Goal: Information Seeking & Learning: Check status

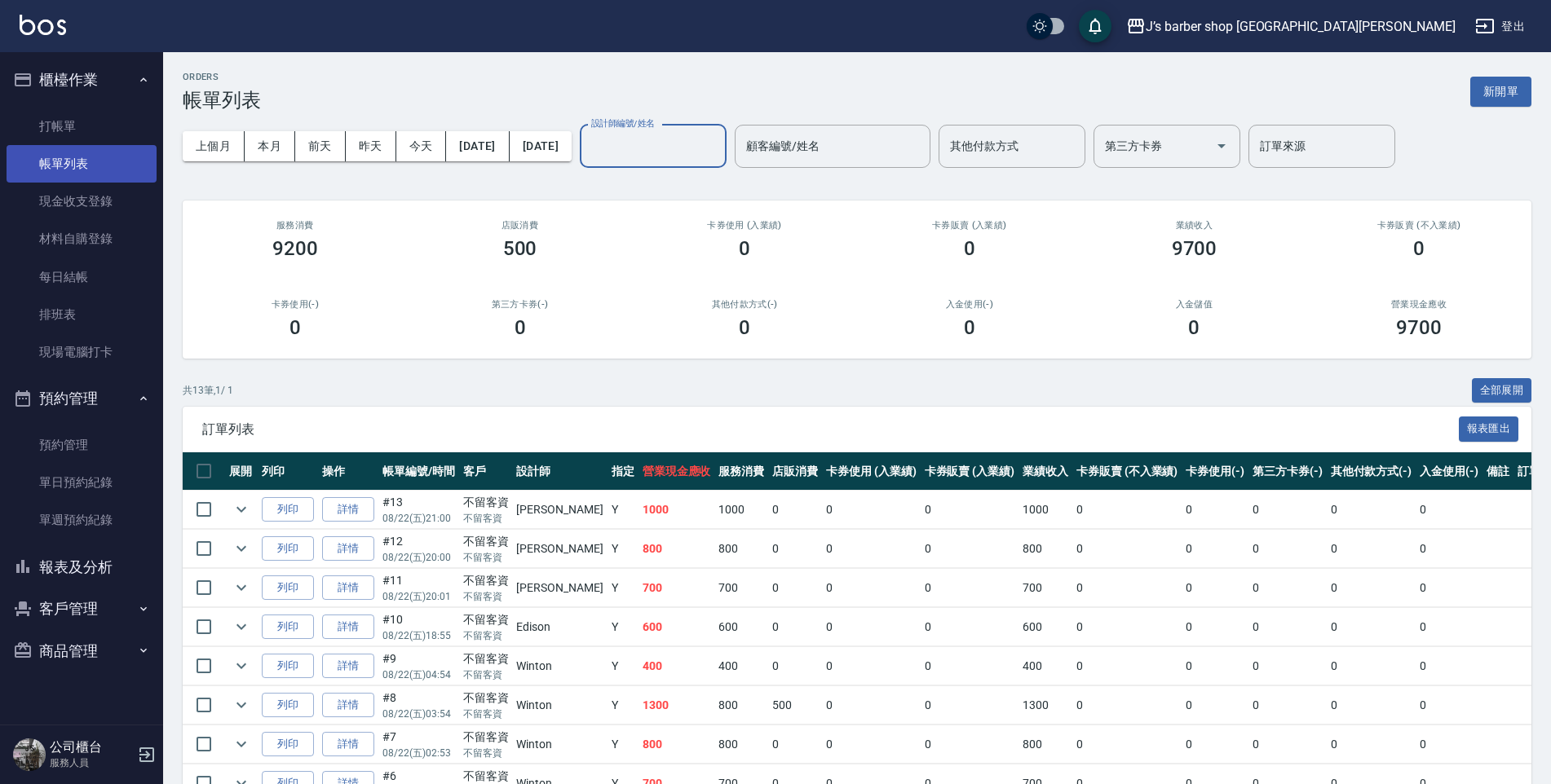
click at [146, 169] on link "帳單列表" at bounding box center [81, 164] width 150 height 37
click at [367, 156] on button "昨天" at bounding box center [370, 146] width 51 height 30
click at [412, 151] on button "今天" at bounding box center [421, 146] width 51 height 30
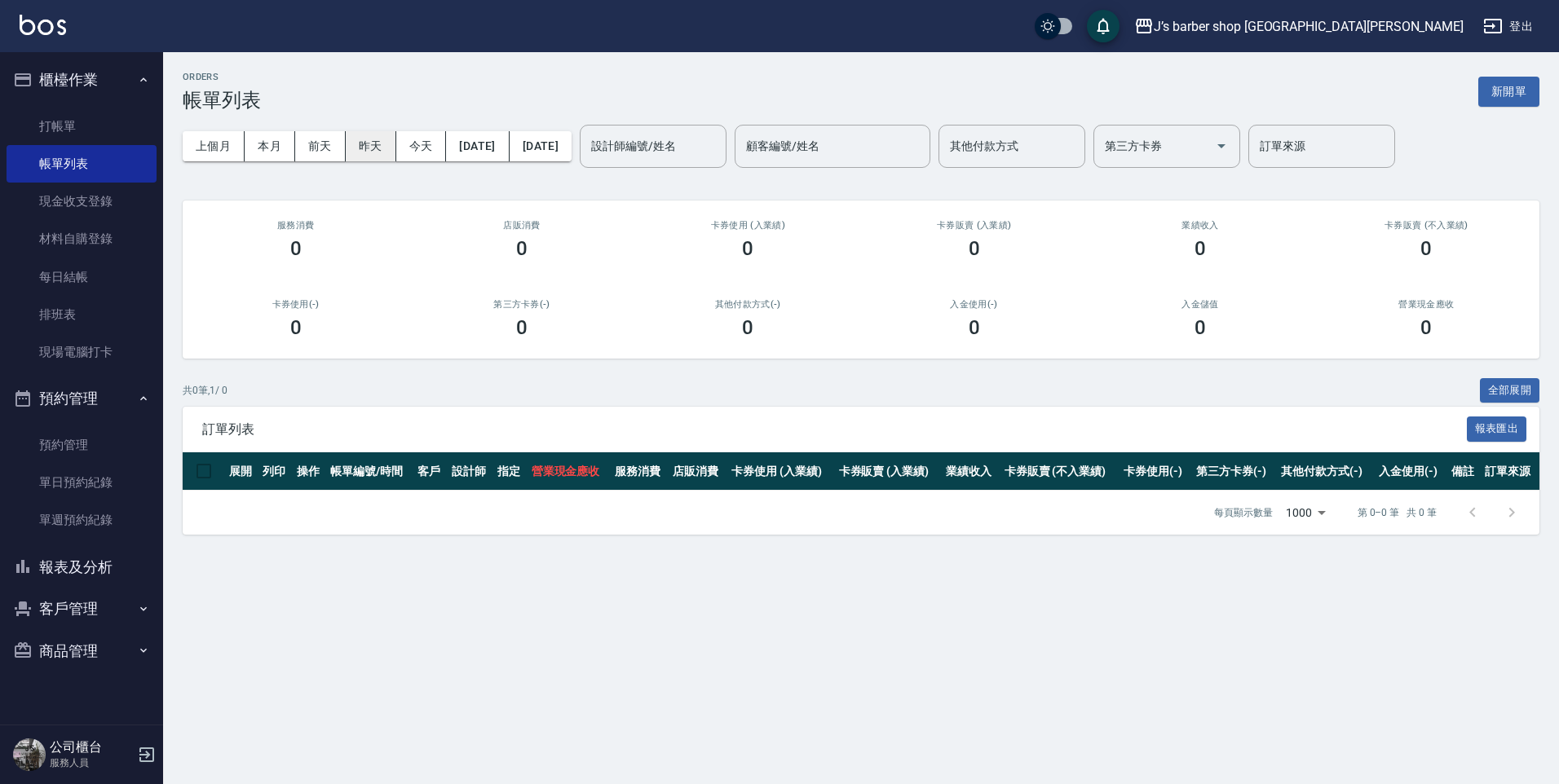
click at [393, 152] on button "昨天" at bounding box center [370, 146] width 51 height 30
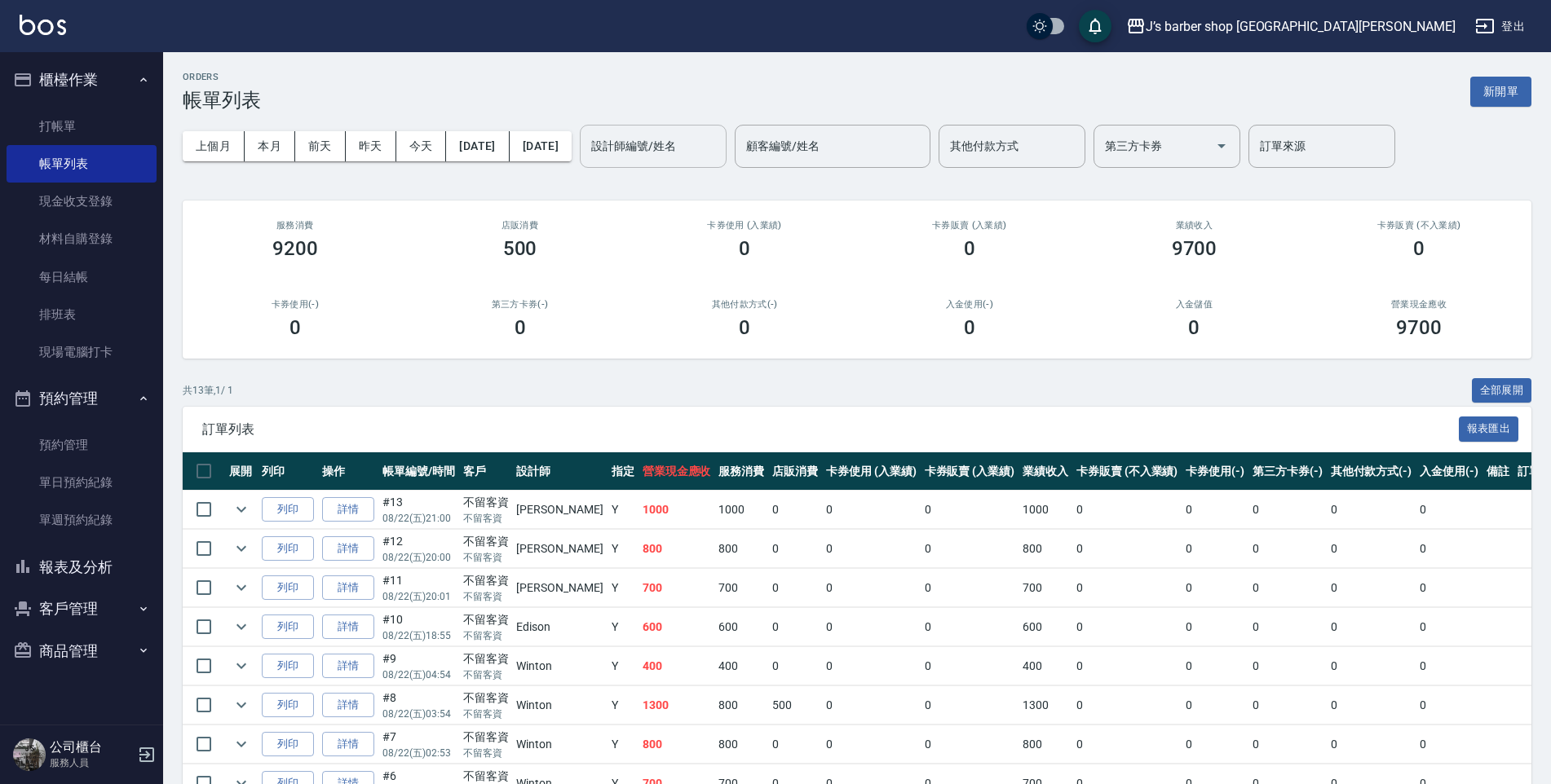
click at [689, 141] on input "設計師編號/姓名" at bounding box center [653, 146] width 132 height 29
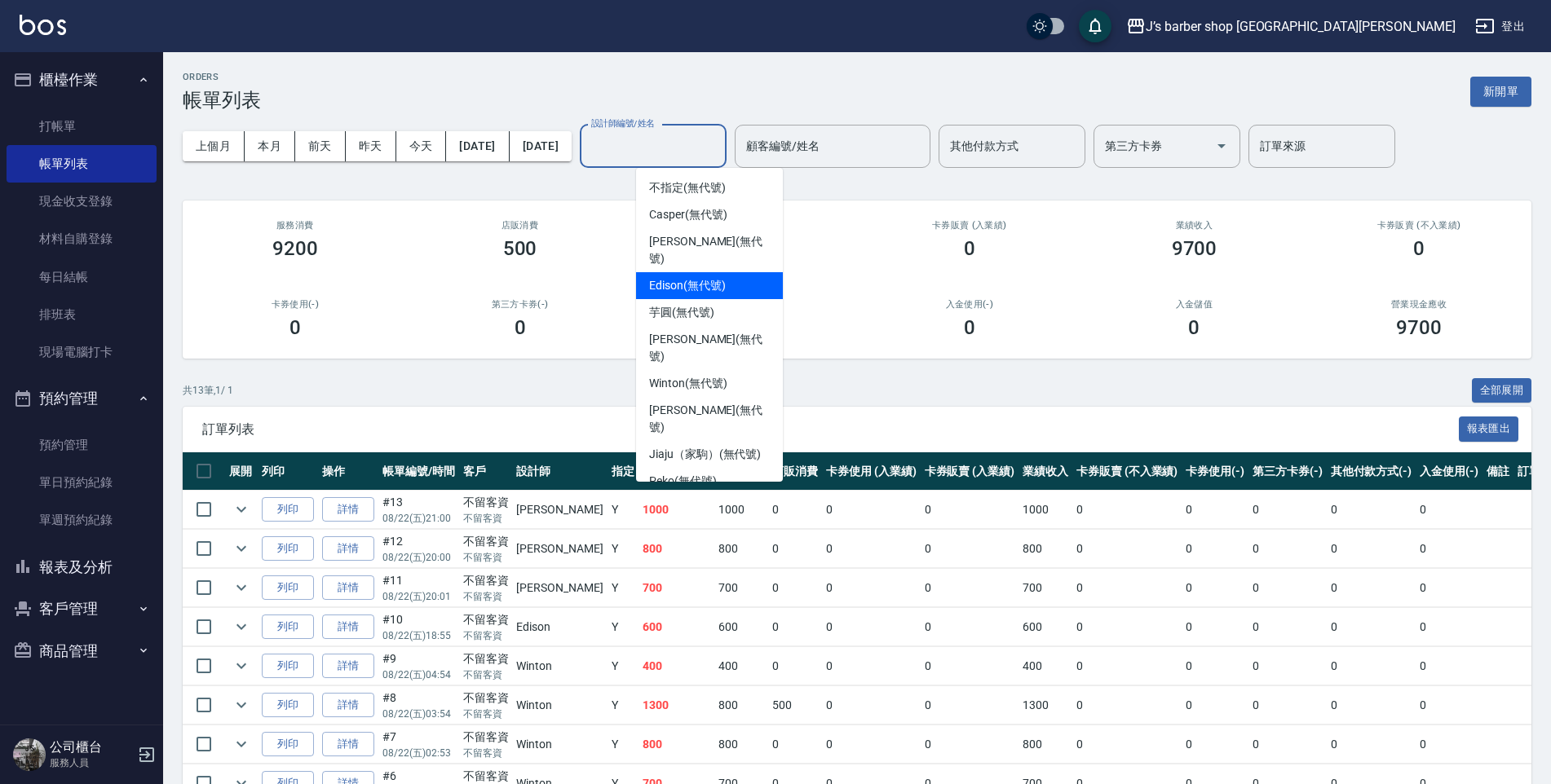
click at [720, 277] on span "Edison (無代號)" at bounding box center [686, 285] width 76 height 17
type input "Edison(無代號)"
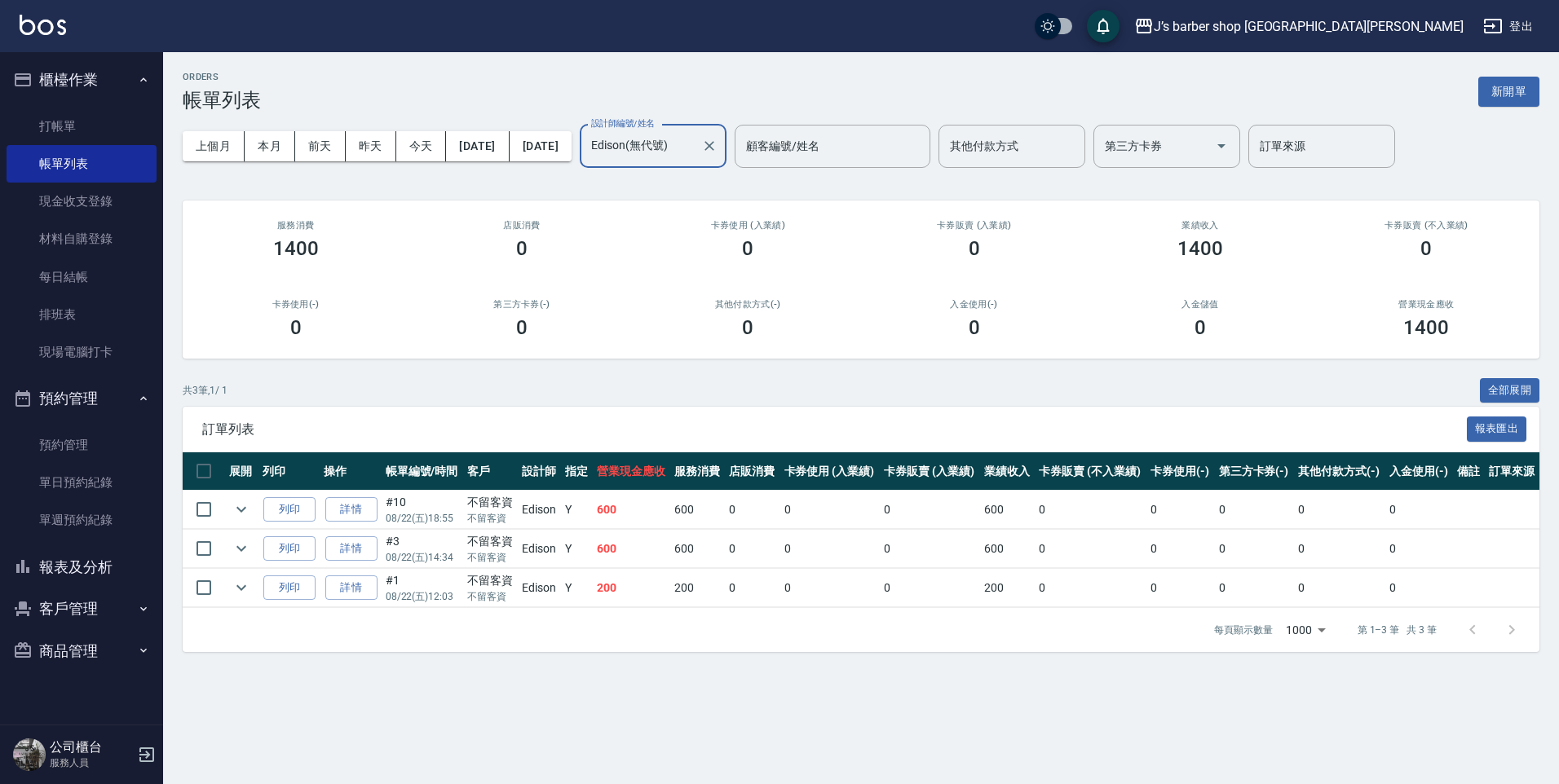
click at [80, 553] on button "報表及分析" at bounding box center [81, 567] width 150 height 43
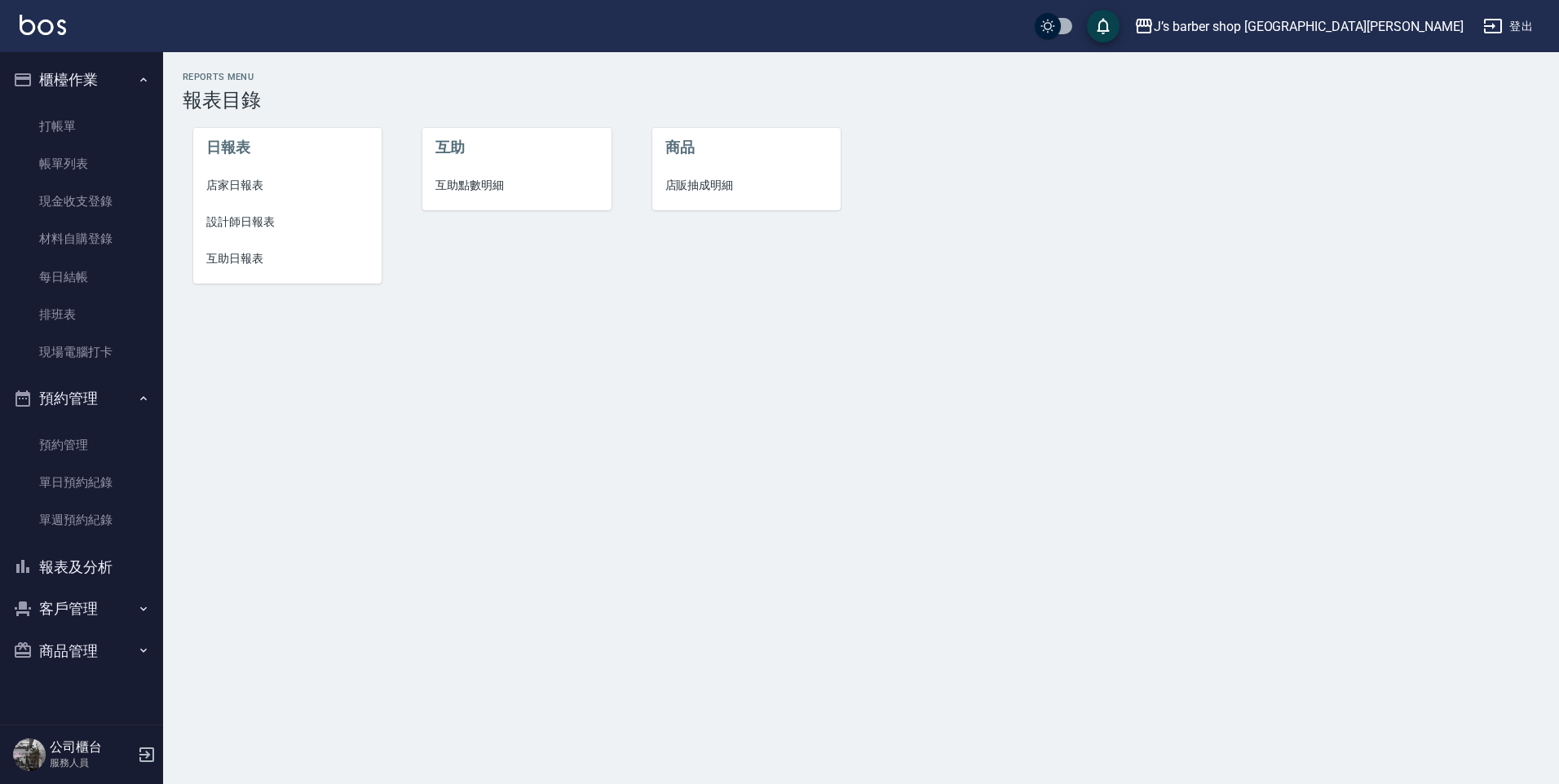
click at [249, 219] on span "設計師日報表" at bounding box center [287, 221] width 163 height 17
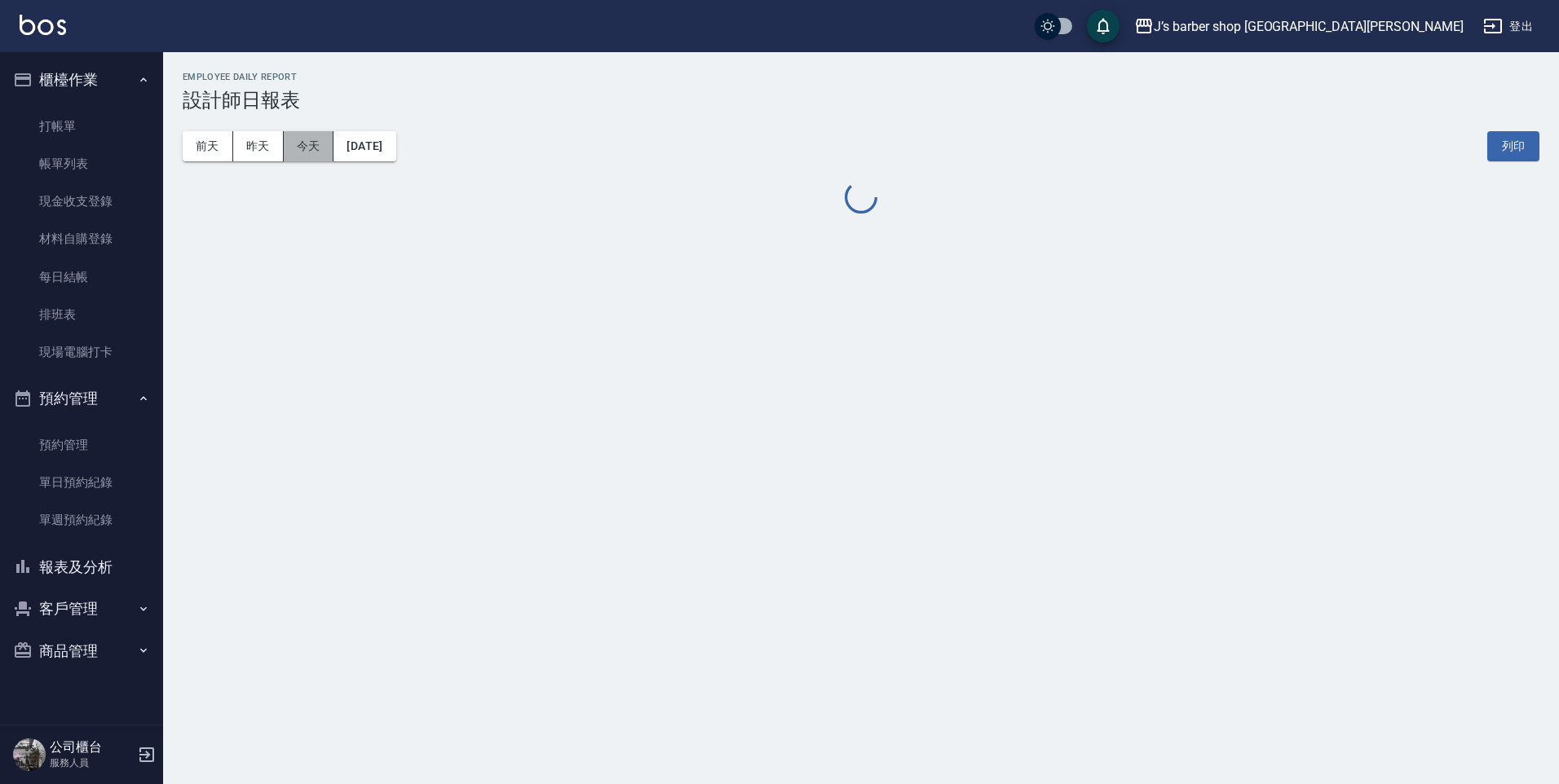
click at [324, 136] on button "今天" at bounding box center [309, 146] width 51 height 30
click at [267, 139] on button "昨天" at bounding box center [258, 146] width 51 height 30
click at [308, 141] on button "今天" at bounding box center [309, 146] width 51 height 30
click at [309, 146] on button "今天" at bounding box center [309, 146] width 51 height 30
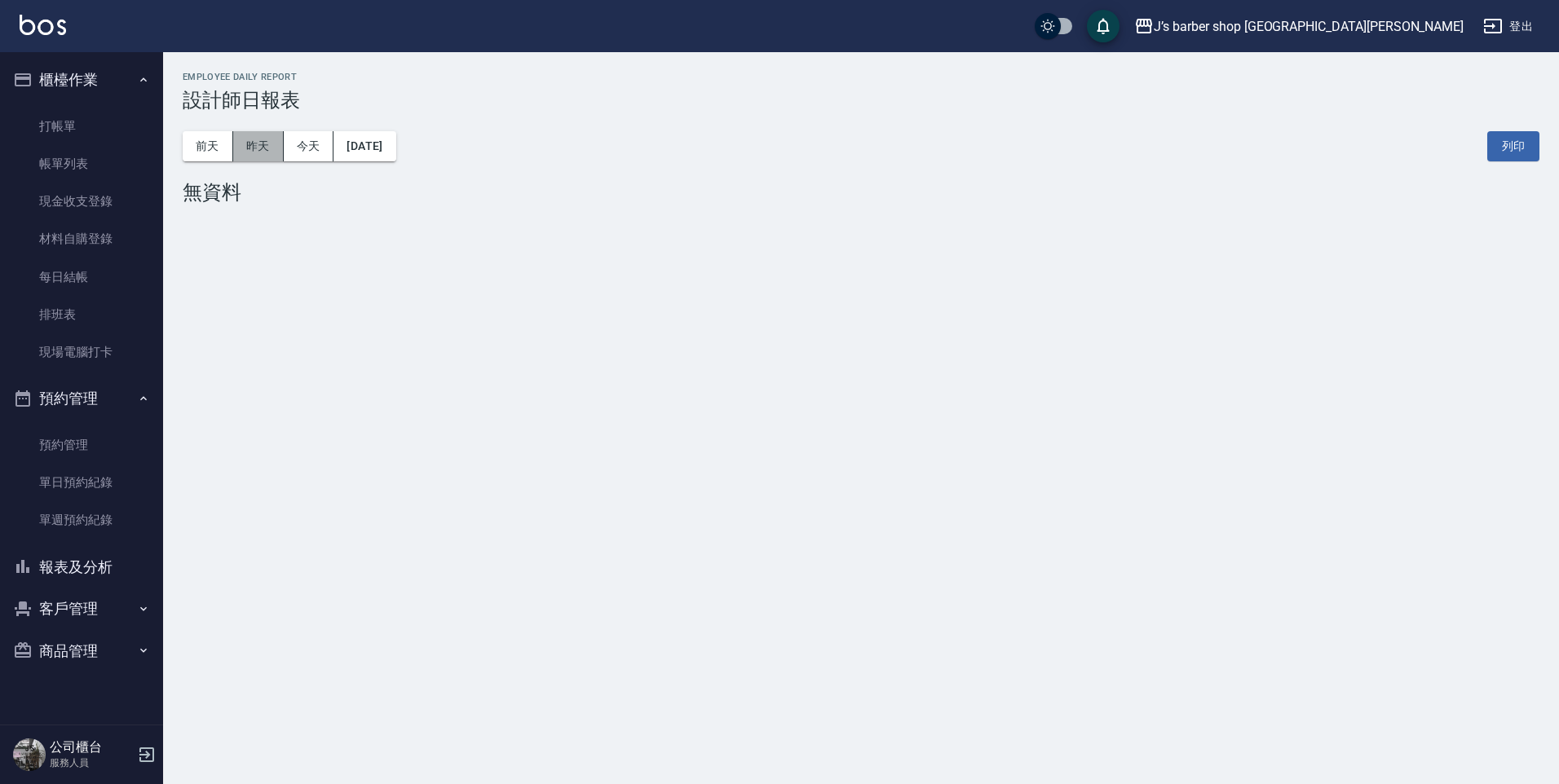
click at [270, 149] on button "昨天" at bounding box center [258, 146] width 51 height 30
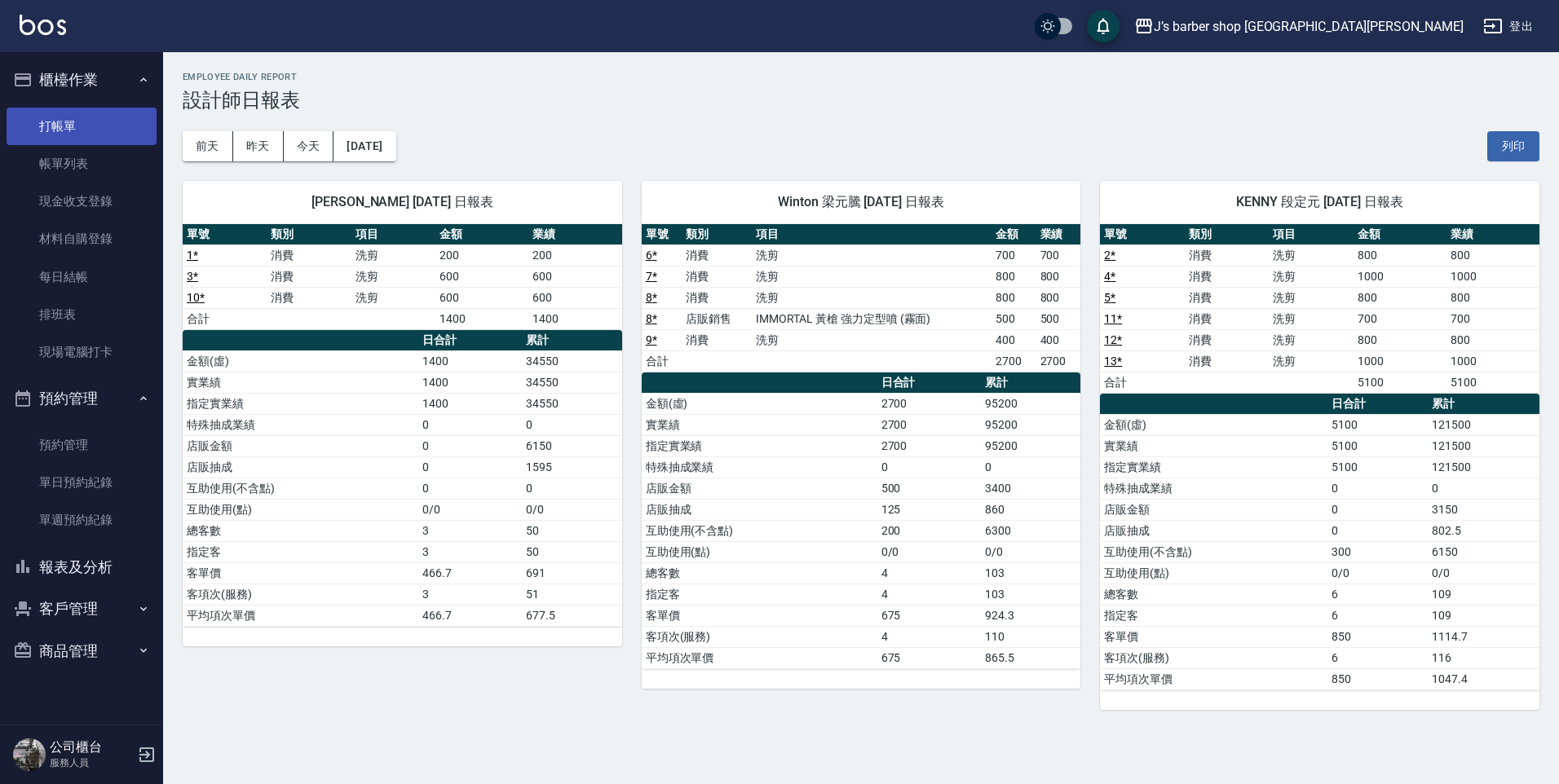
click at [114, 140] on link "打帳單" at bounding box center [81, 127] width 150 height 37
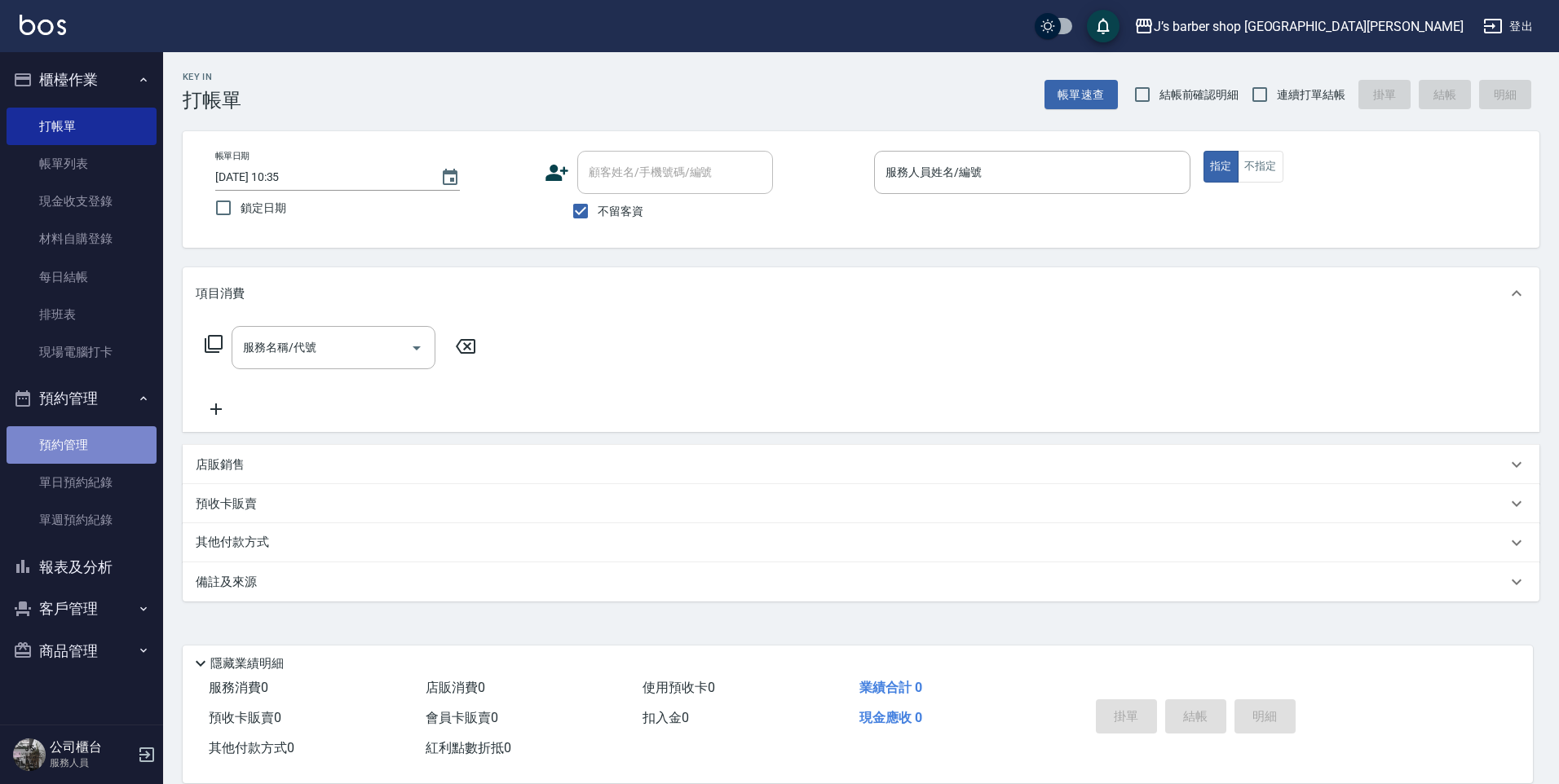
click at [80, 437] on link "預約管理" at bounding box center [81, 445] width 150 height 37
